Goal: Find specific page/section: Find specific page/section

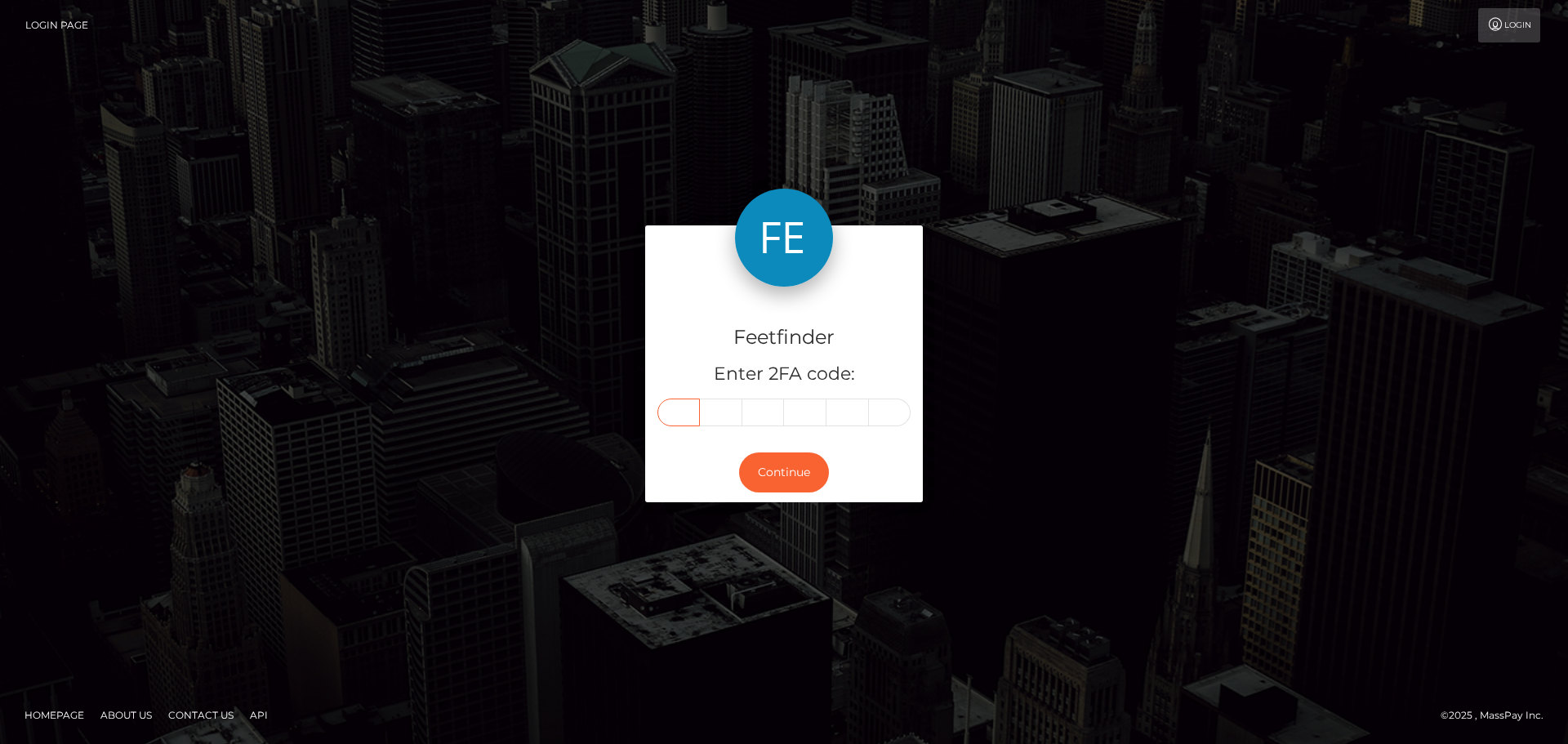
click at [694, 419] on input "text" at bounding box center [678, 412] width 42 height 27
type input "2"
type input "0"
type input "2"
type input "6"
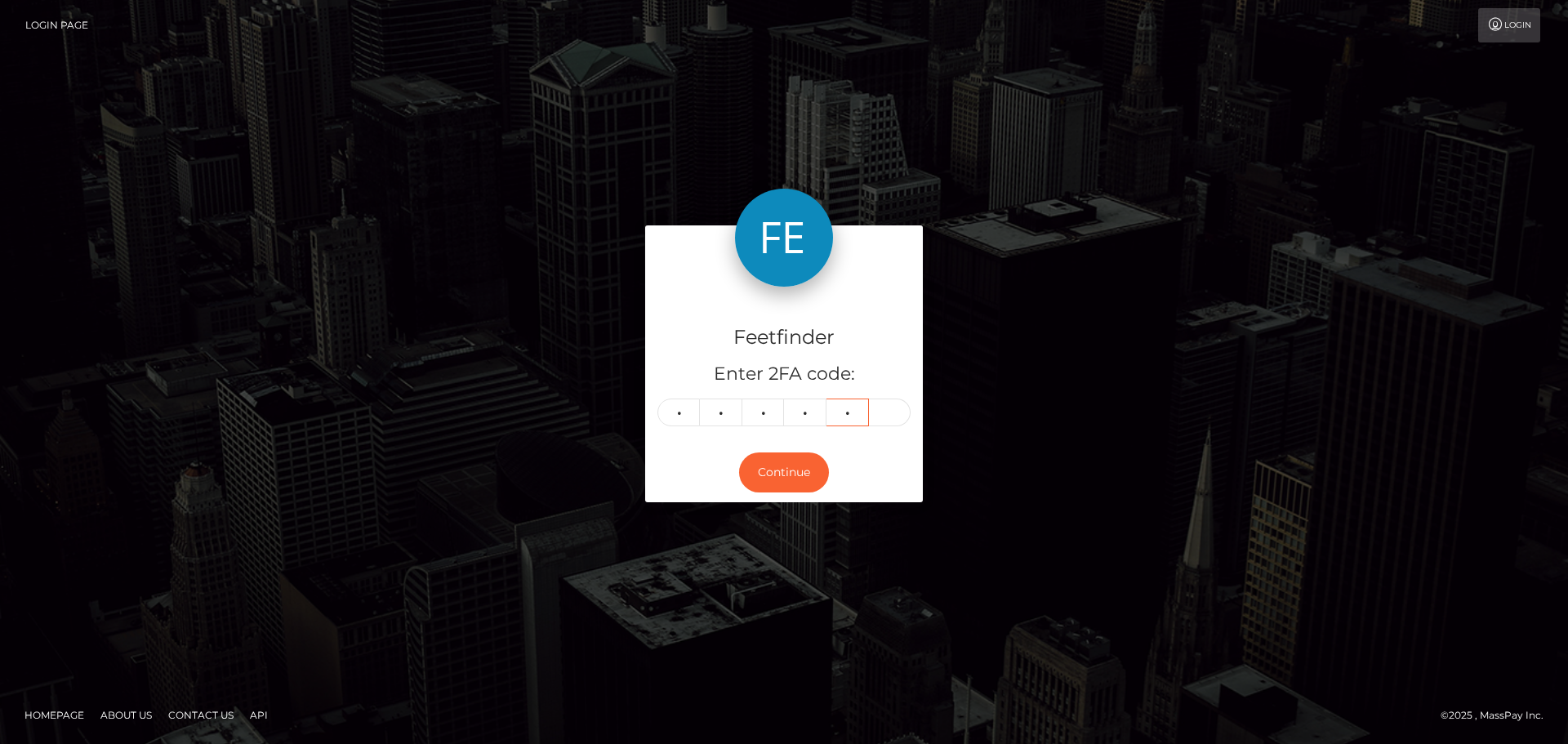
type input "3"
type input "0"
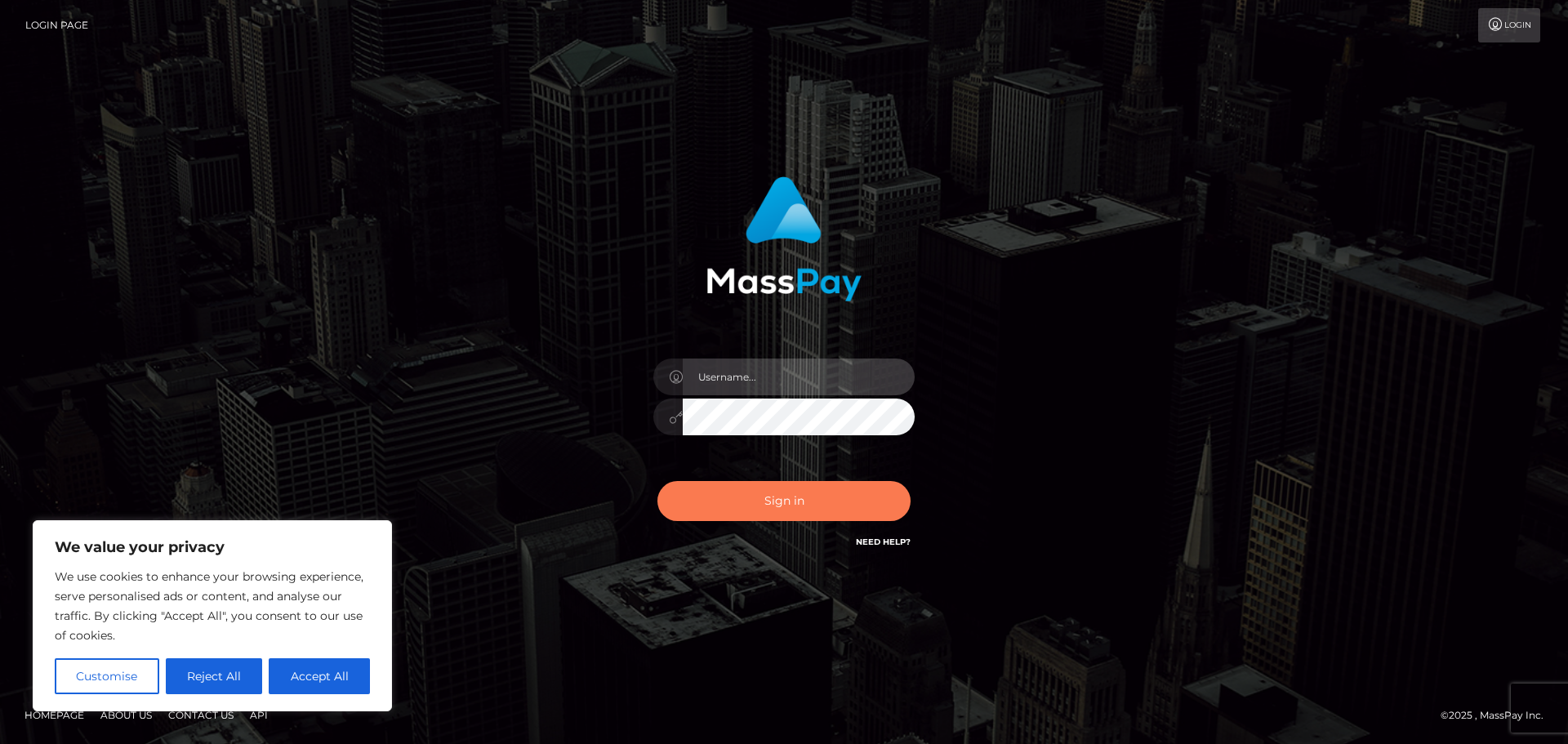
type input "hello.feetfinder"
click at [807, 511] on button "Sign in" at bounding box center [784, 501] width 253 height 40
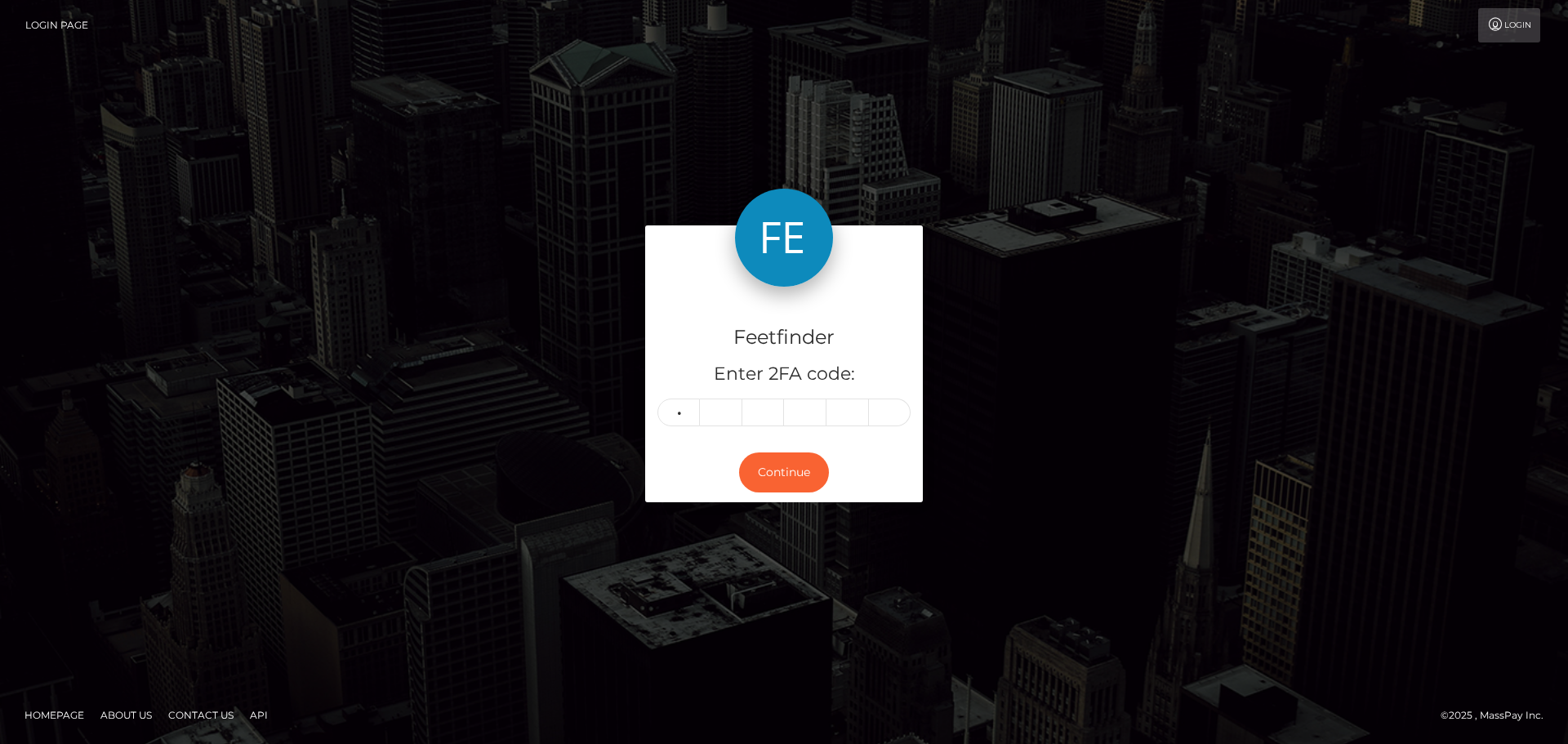
type input "9"
type input "8"
type input "0"
type input "4"
type input "2"
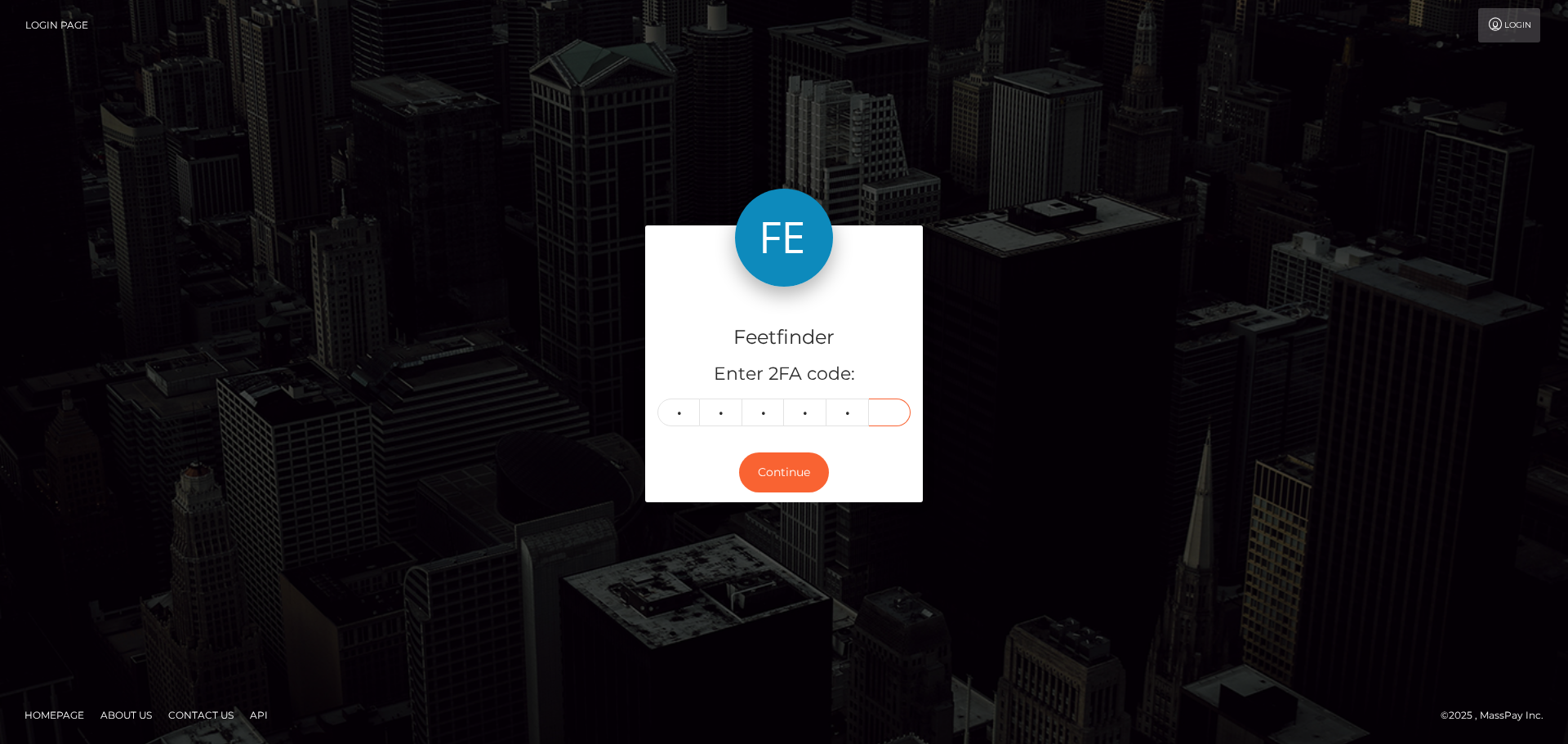
type input "3"
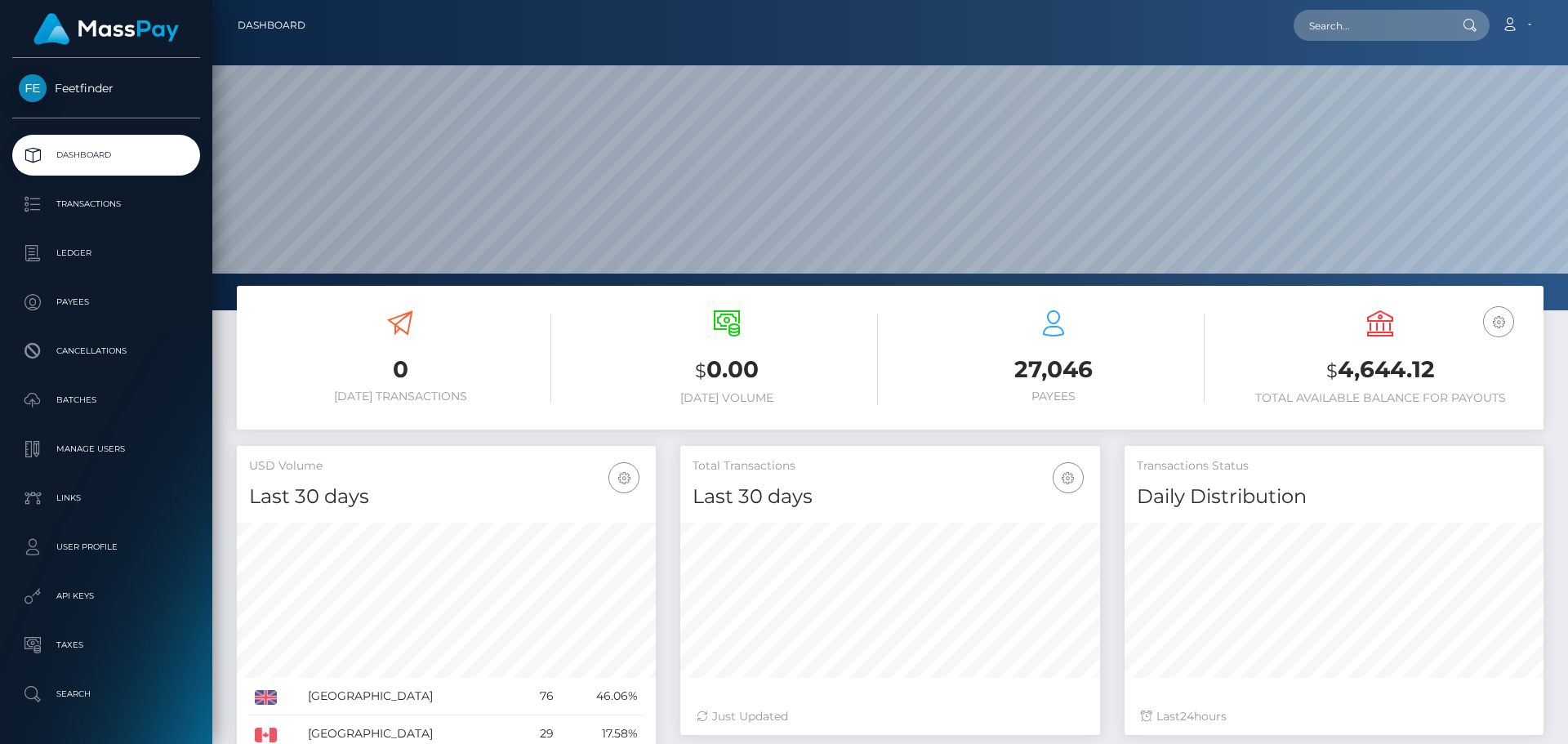
scroll to position [290, 419]
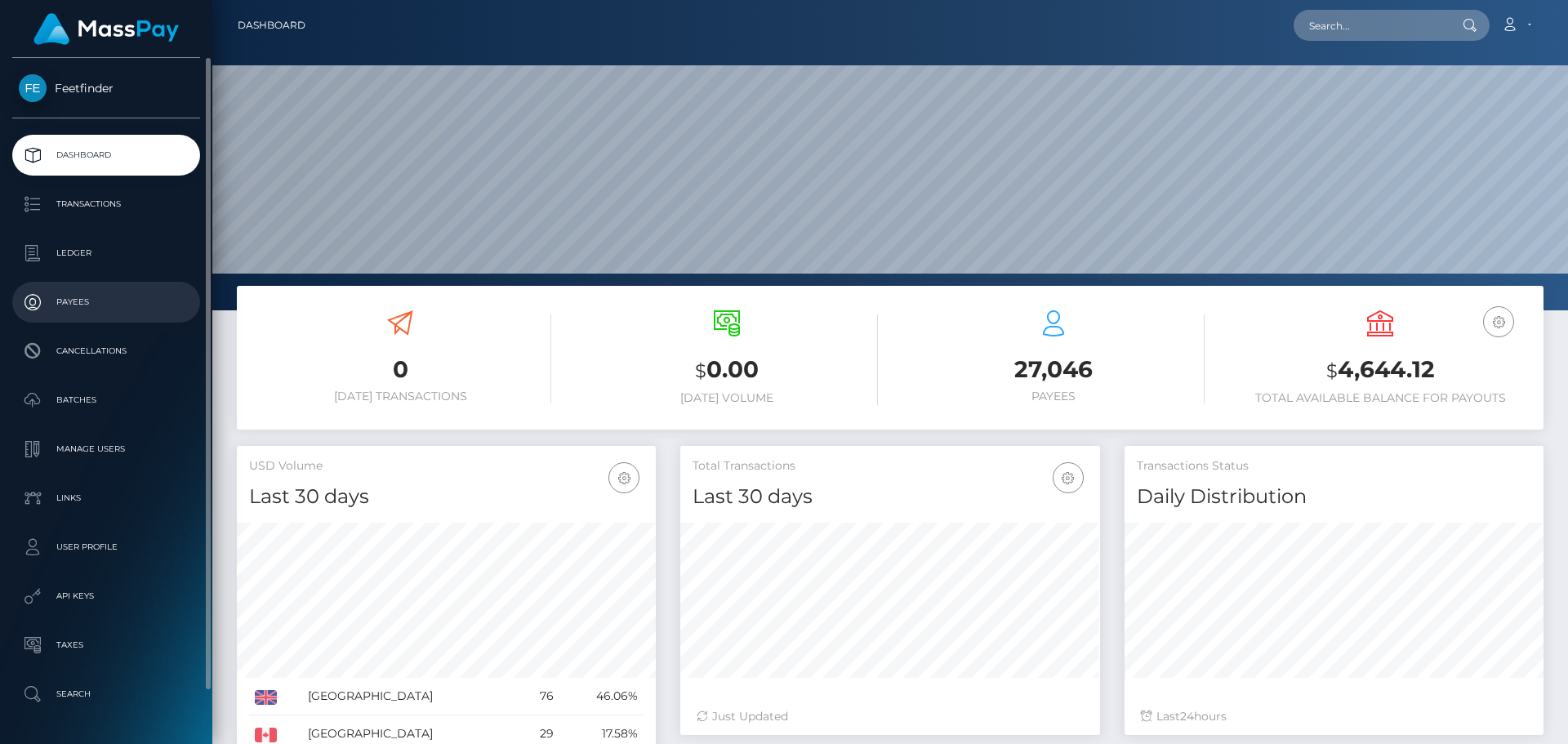
click at [59, 305] on p "Payees" at bounding box center [107, 301] width 175 height 24
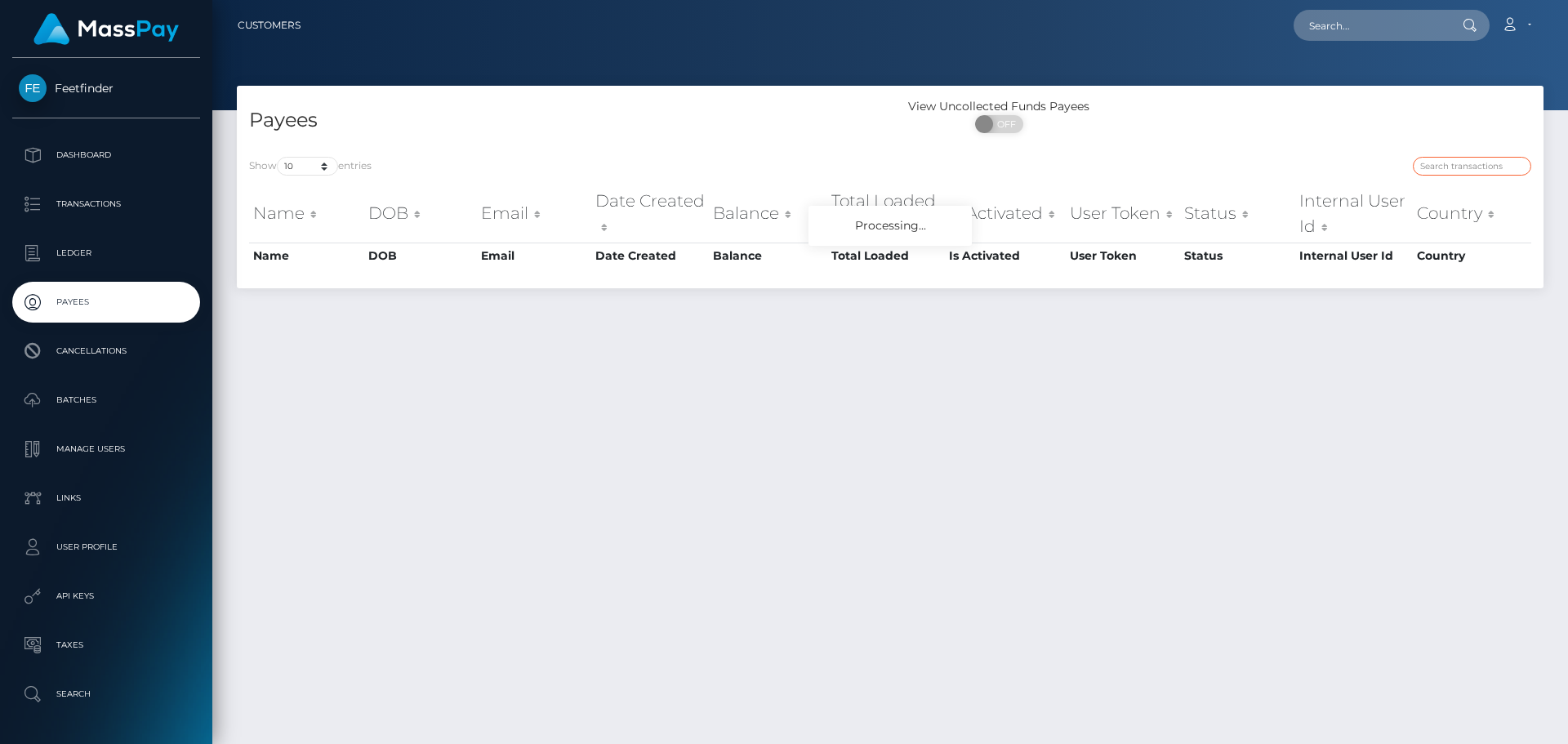
click at [1444, 171] on input "search" at bounding box center [1471, 166] width 118 height 19
paste input "d1ddedeb-6e2e-11f0-87f1-0266f44cc279"
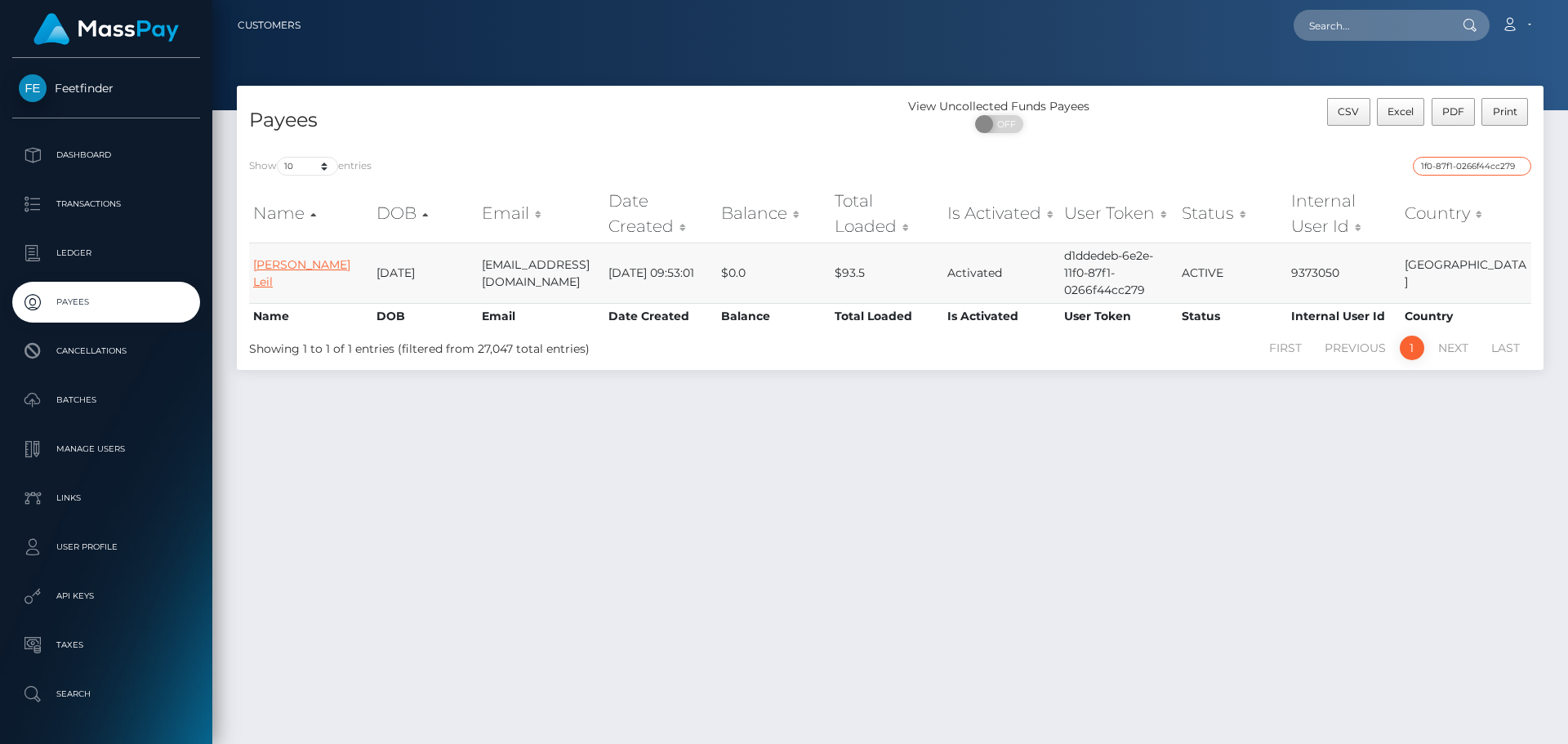
type input "d1ddedeb-6e2e-11f0-87f1-0266f44cc279"
click at [300, 272] on link "Thea Kaur Leil" at bounding box center [301, 273] width 97 height 32
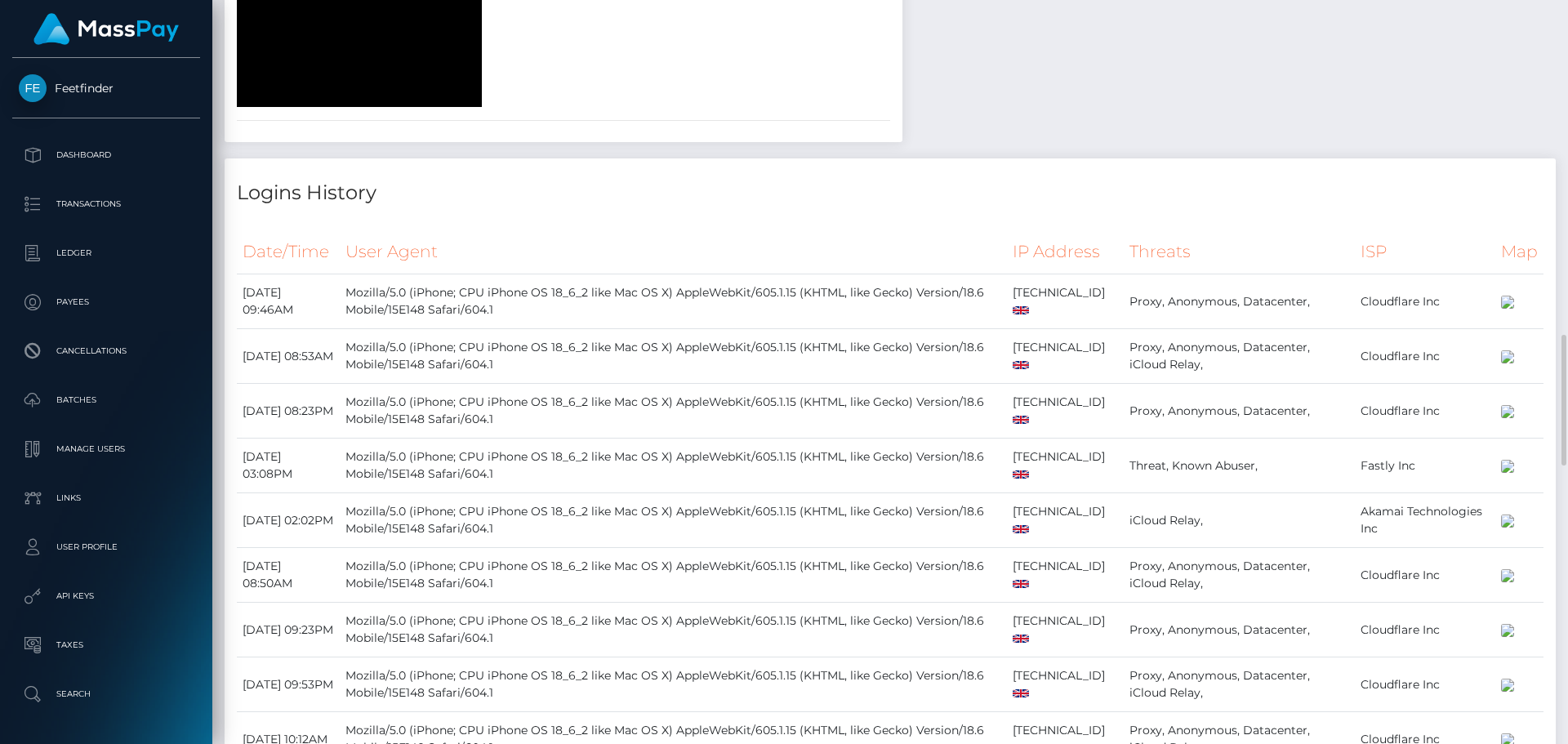
scroll to position [2175, 0]
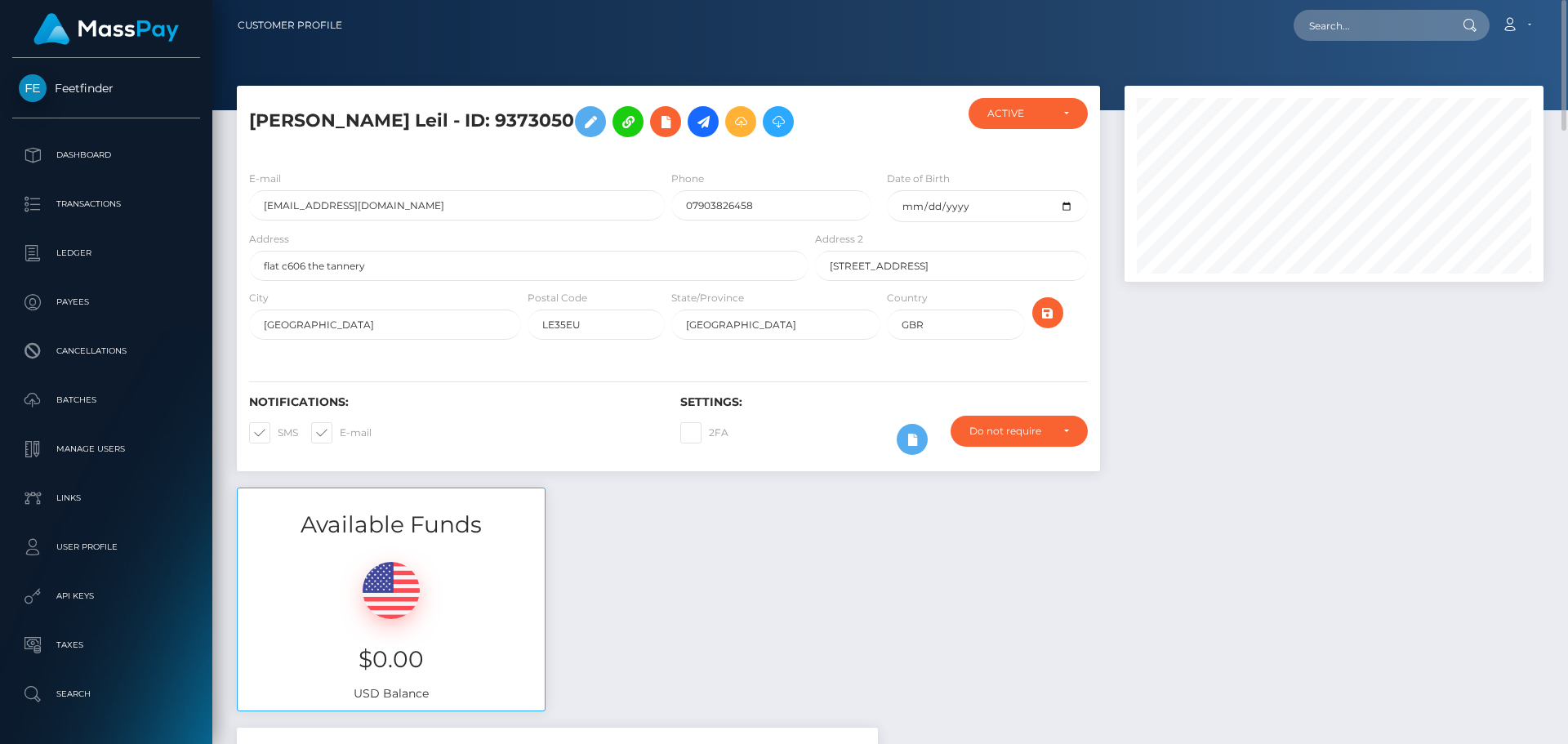
scroll to position [272, 0]
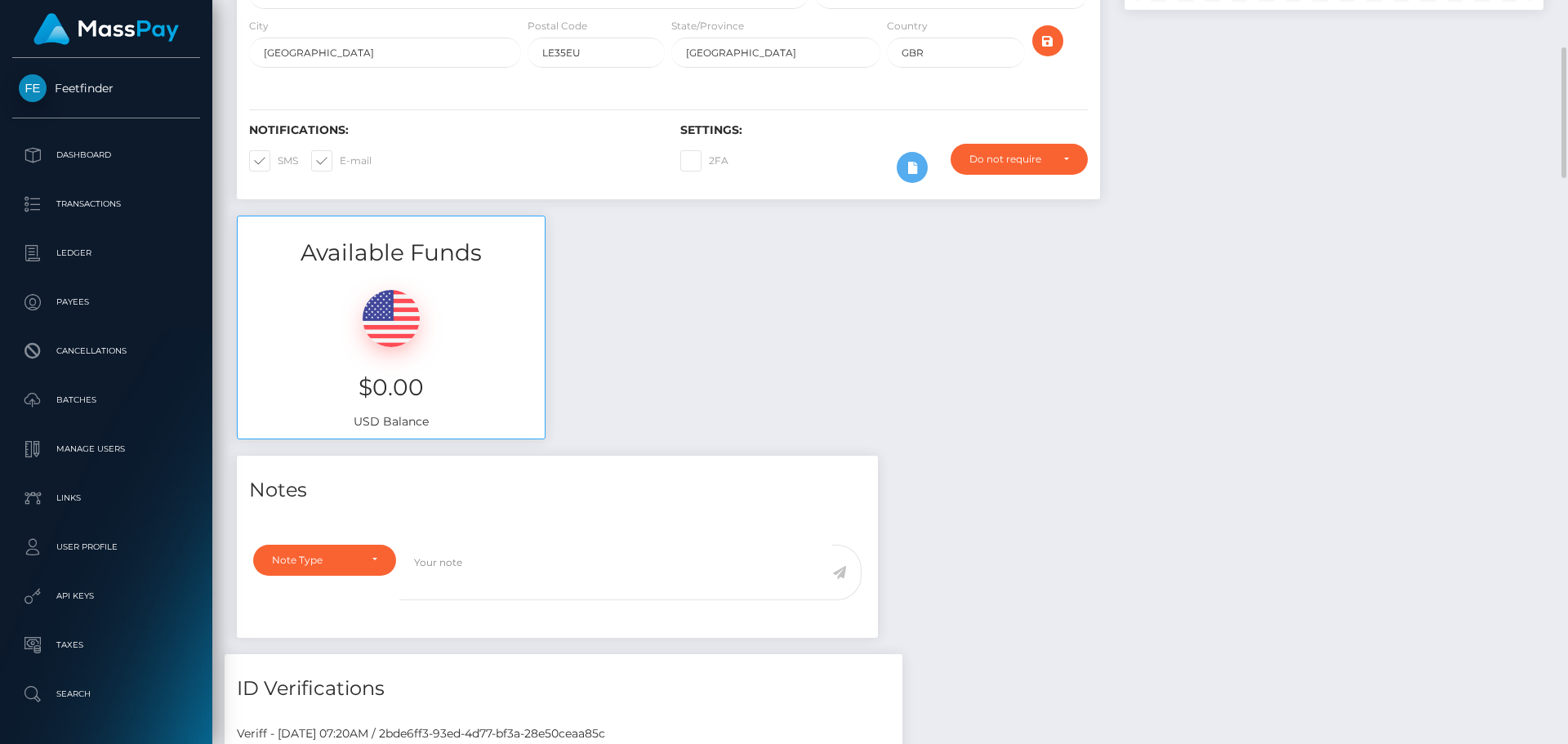
click at [423, 326] on div at bounding box center [390, 314] width 282 height 65
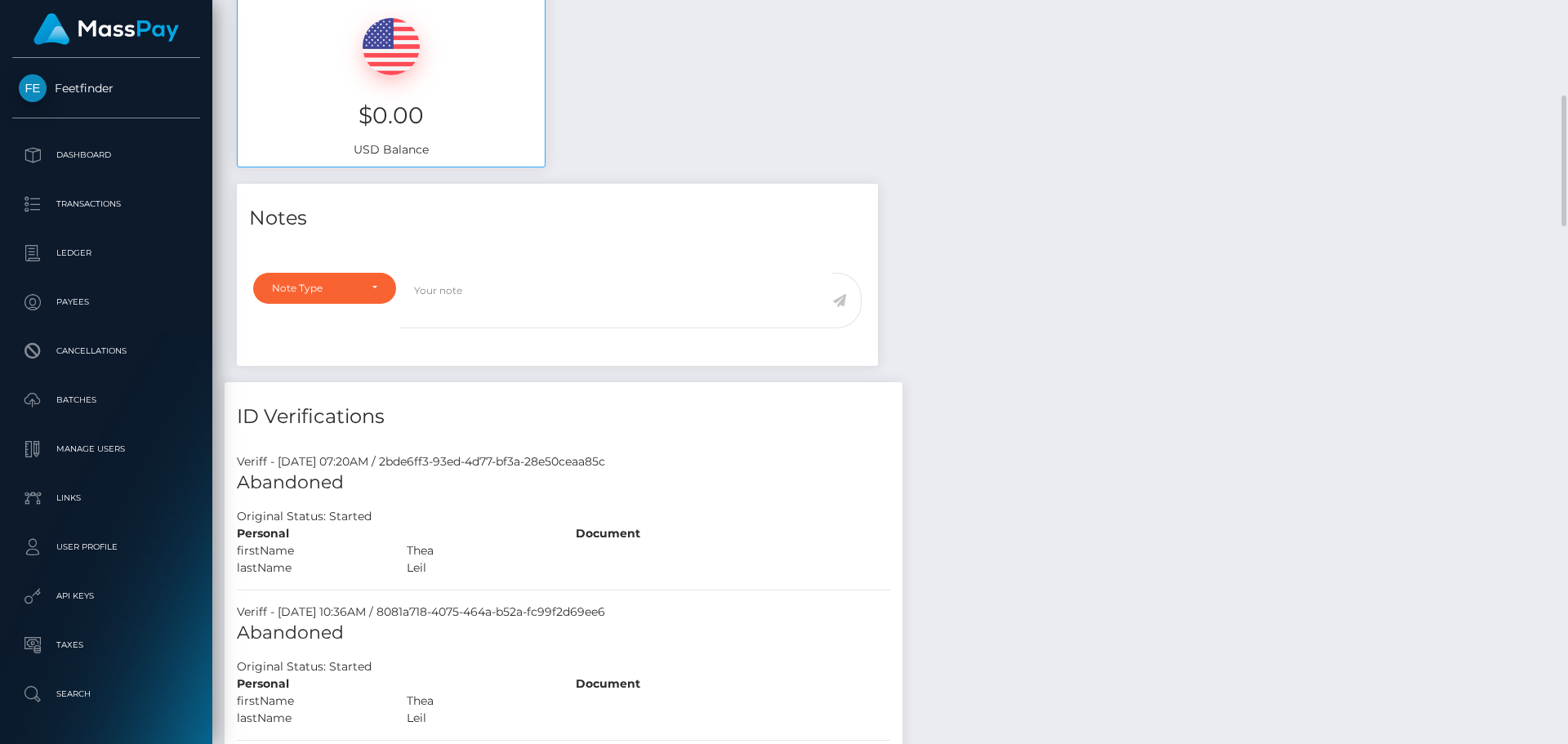
scroll to position [0, 0]
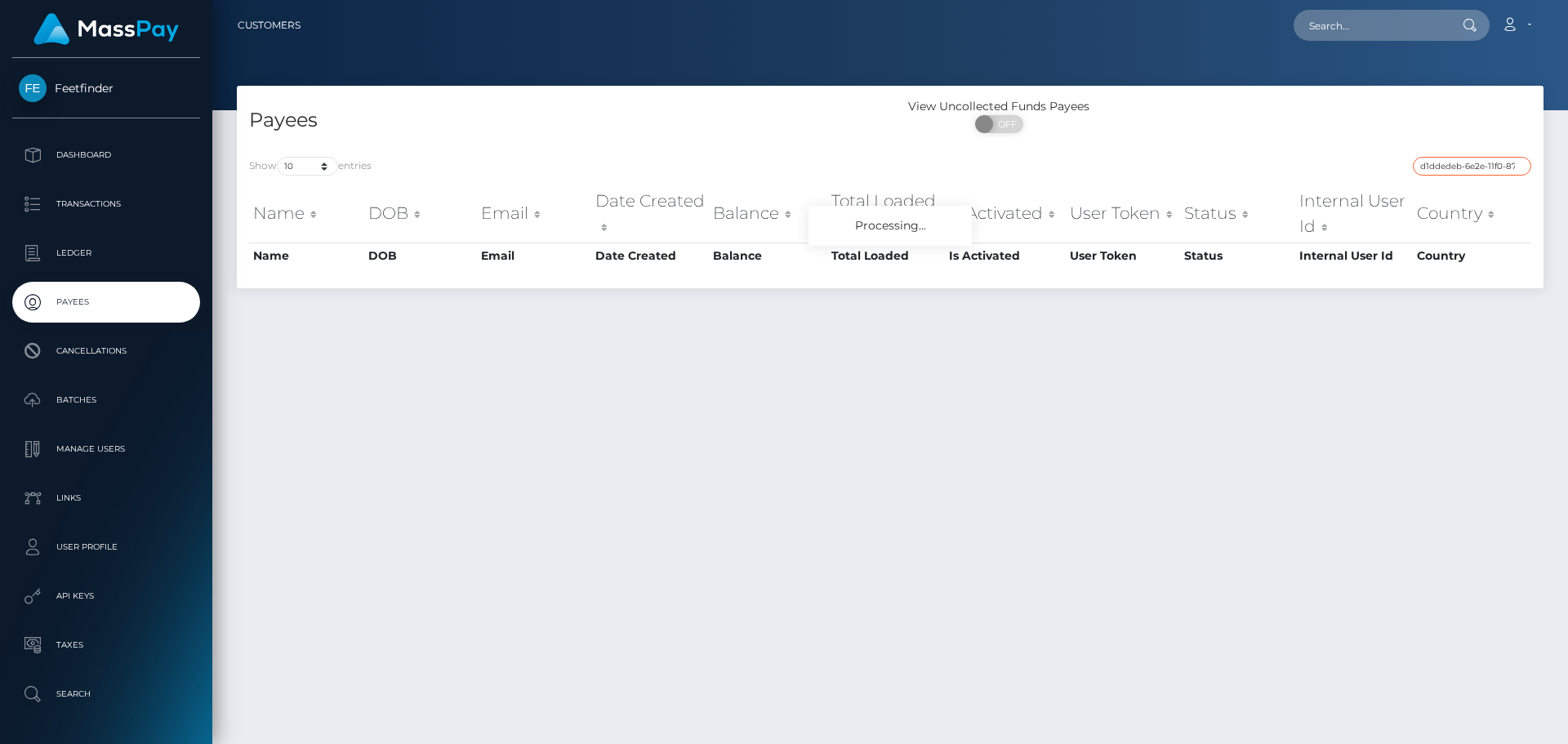
click at [1486, 166] on input "d1ddedeb-6e2e-11f0-87f1-0266f44cc279" at bounding box center [1471, 166] width 118 height 19
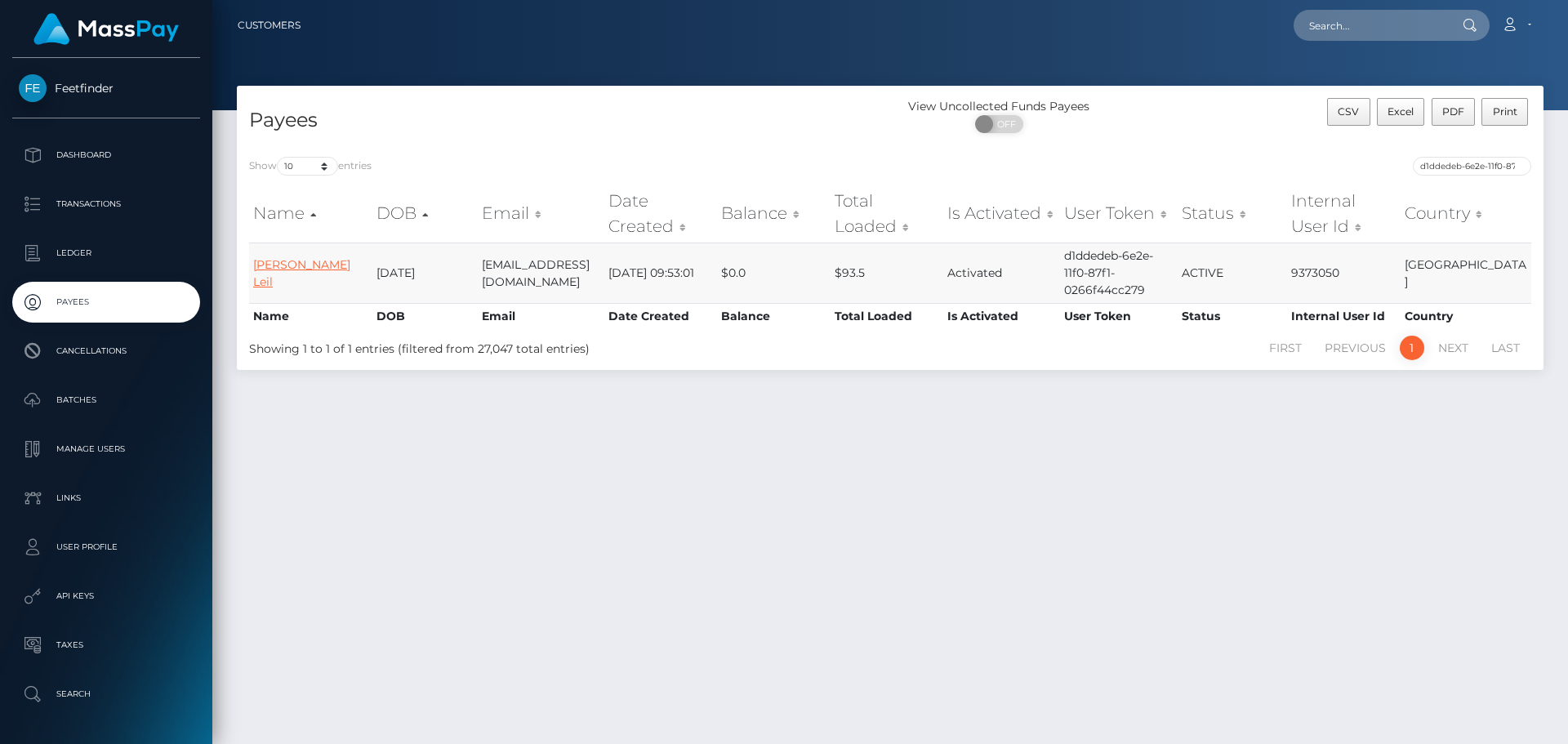
click at [290, 268] on link "Thea Kaur Leil" at bounding box center [301, 273] width 97 height 32
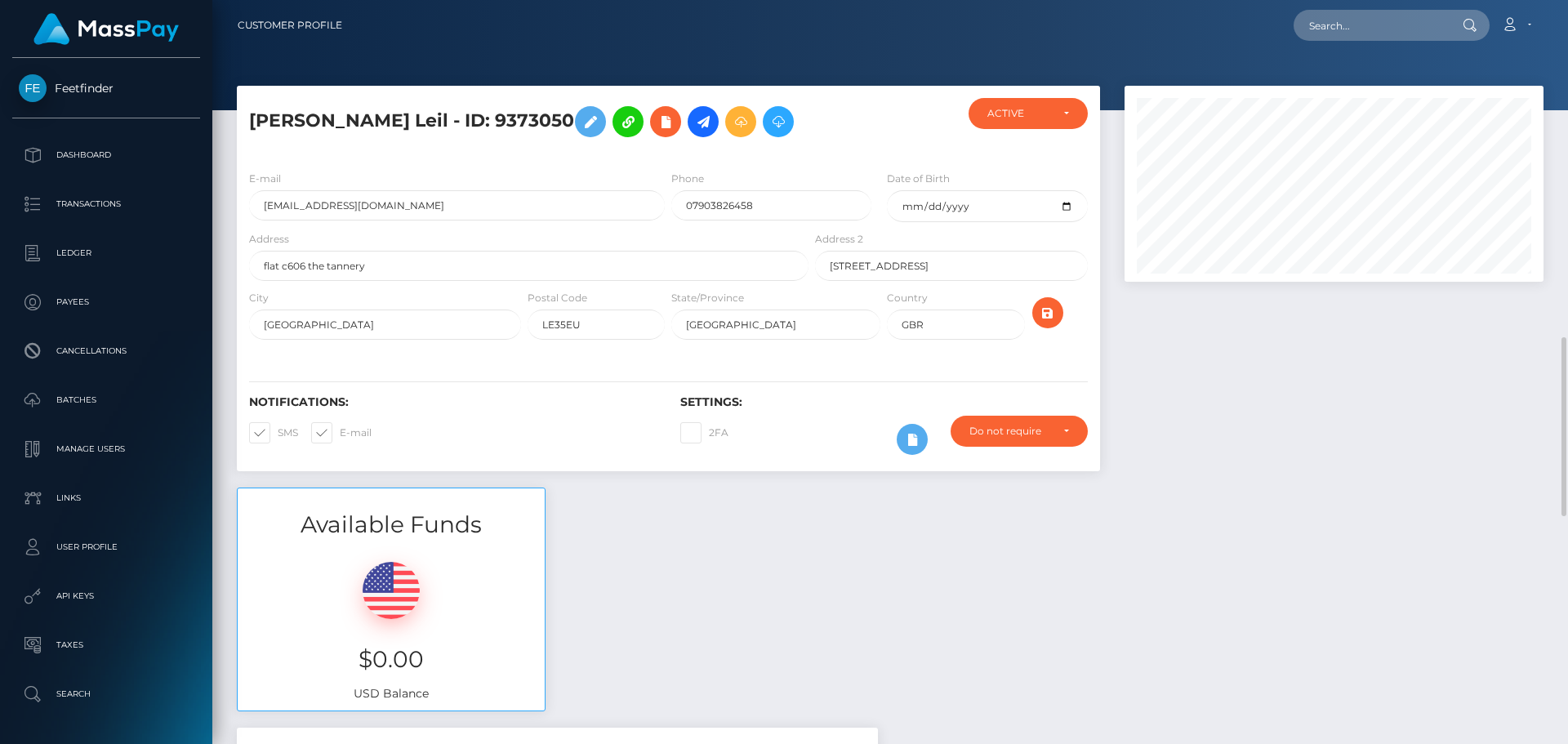
scroll to position [272, 0]
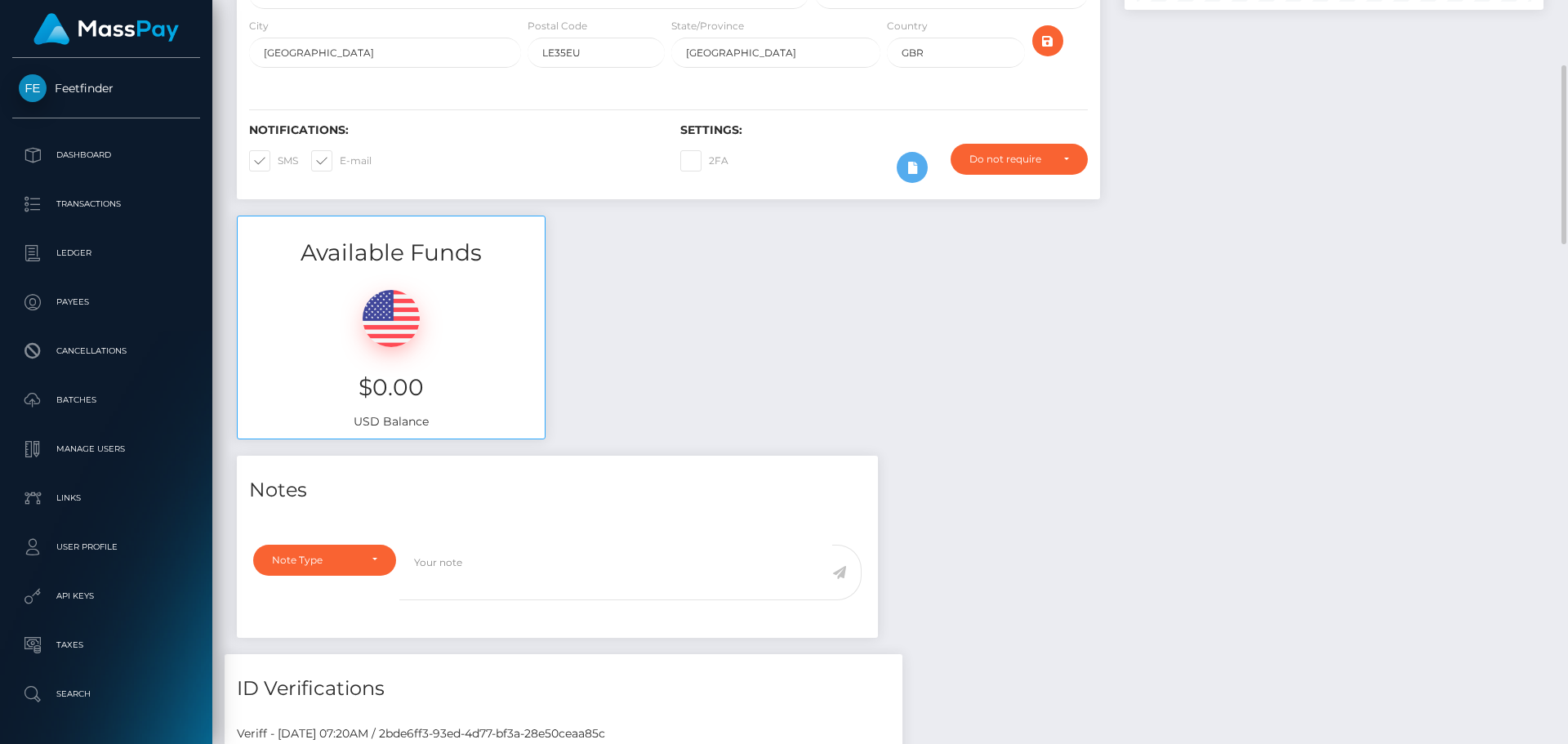
click at [464, 335] on div at bounding box center [390, 314] width 282 height 65
click at [386, 316] on img at bounding box center [391, 318] width 57 height 57
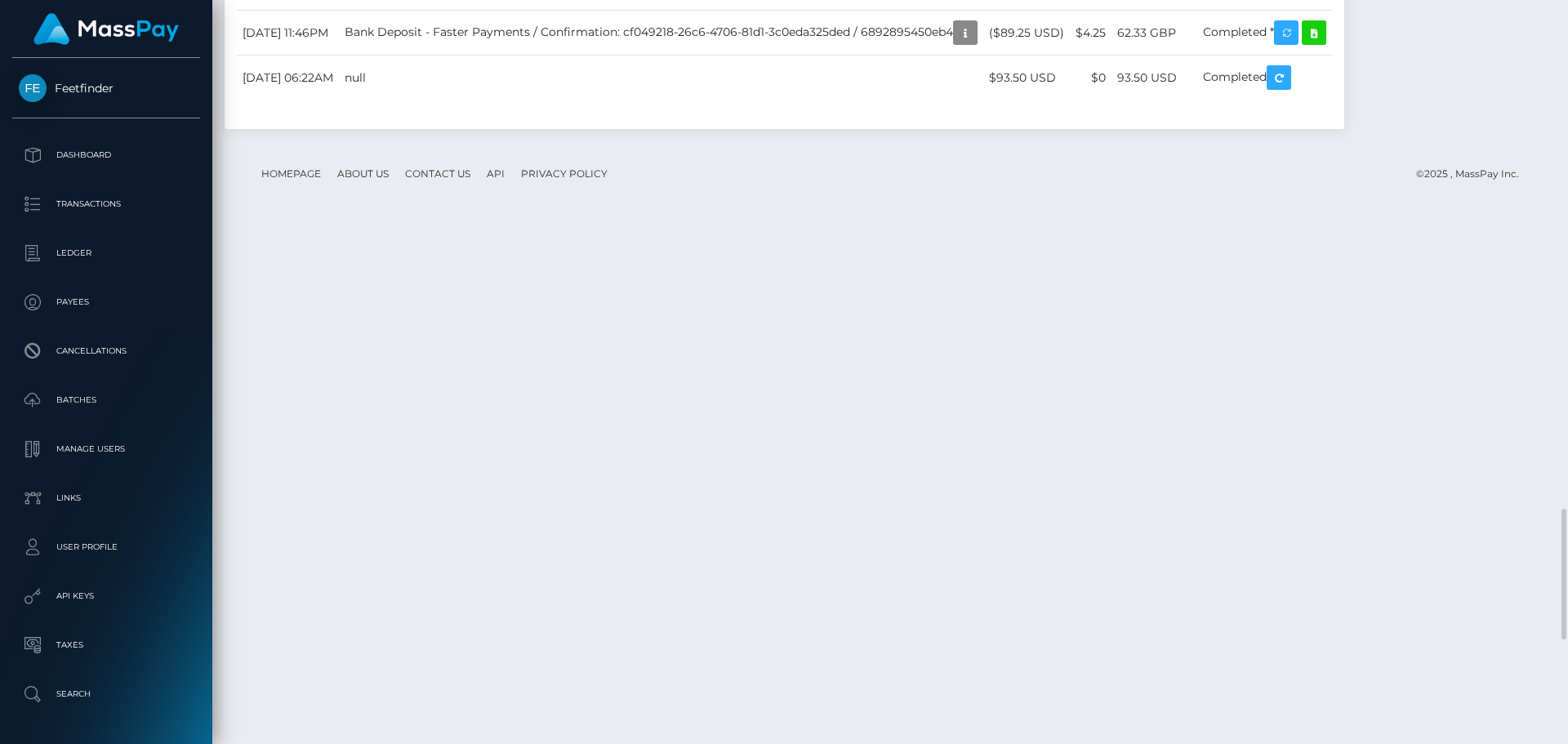
scroll to position [3483, 0]
